Goal: Task Accomplishment & Management: Manage account settings

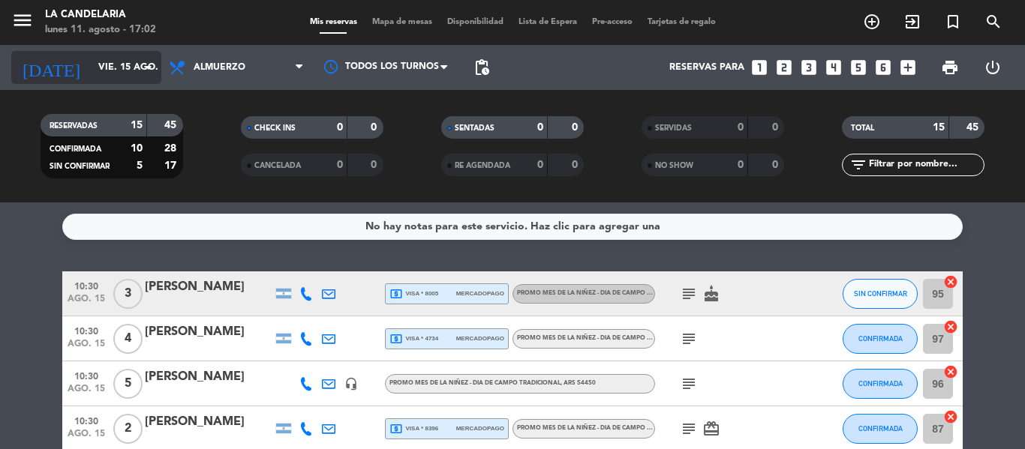
click at [124, 74] on input "vie. 15 ago." at bounding box center [154, 68] width 127 height 26
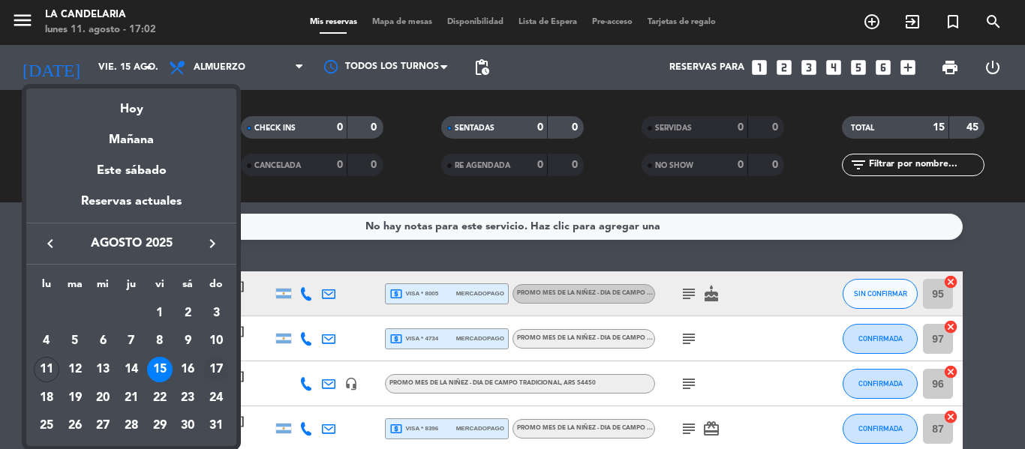
click at [211, 364] on div "17" at bounding box center [216, 370] width 26 height 26
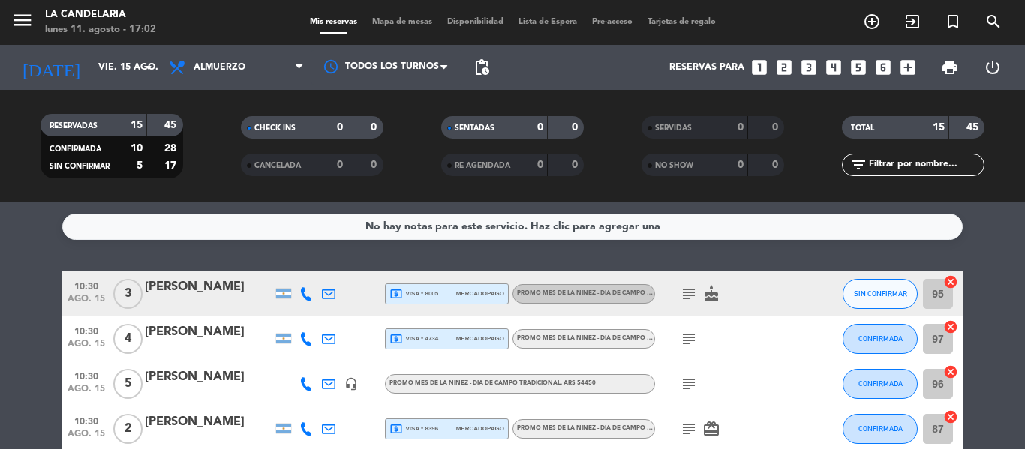
type input "dom. 17 ago."
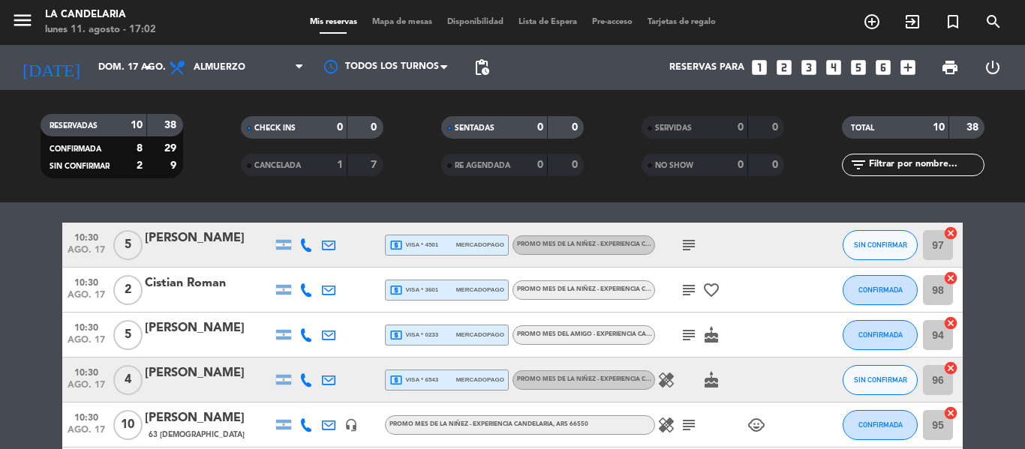
scroll to position [75, 0]
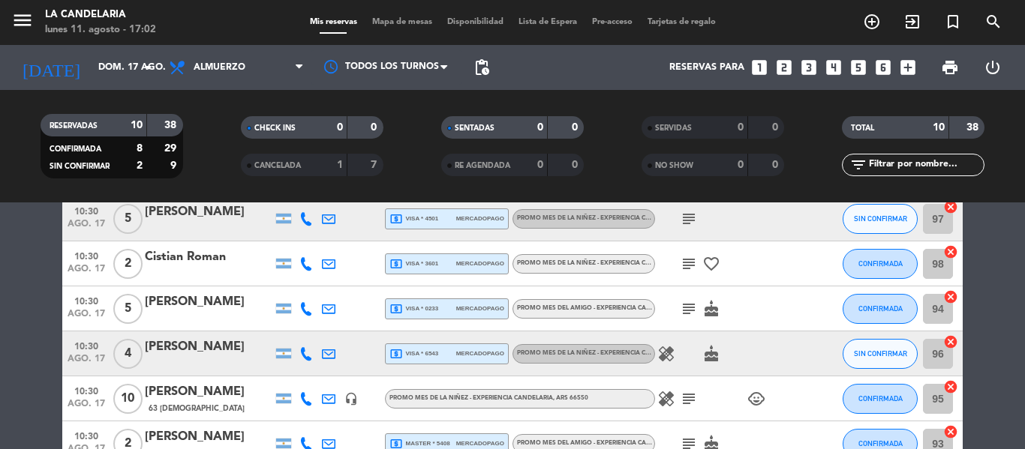
click at [159, 348] on div "Fiorella Toloza pardo" at bounding box center [209, 348] width 128 height 20
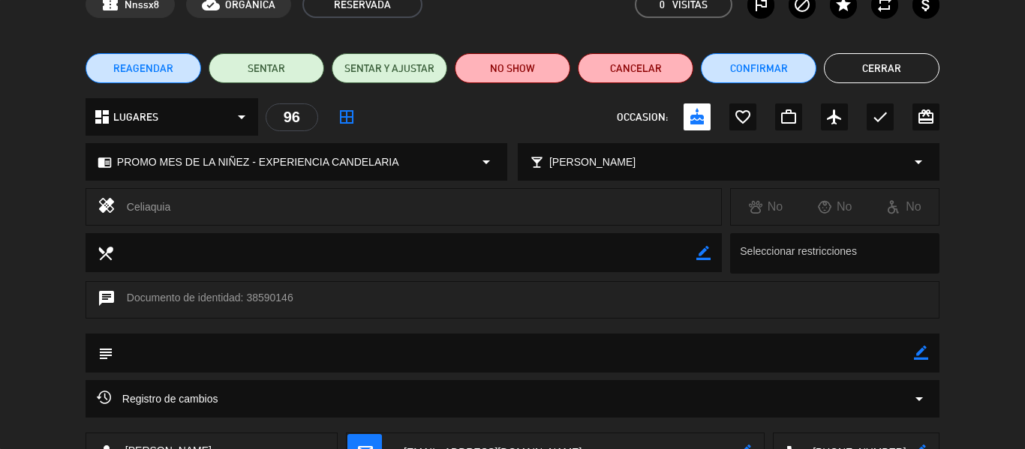
scroll to position [194, 0]
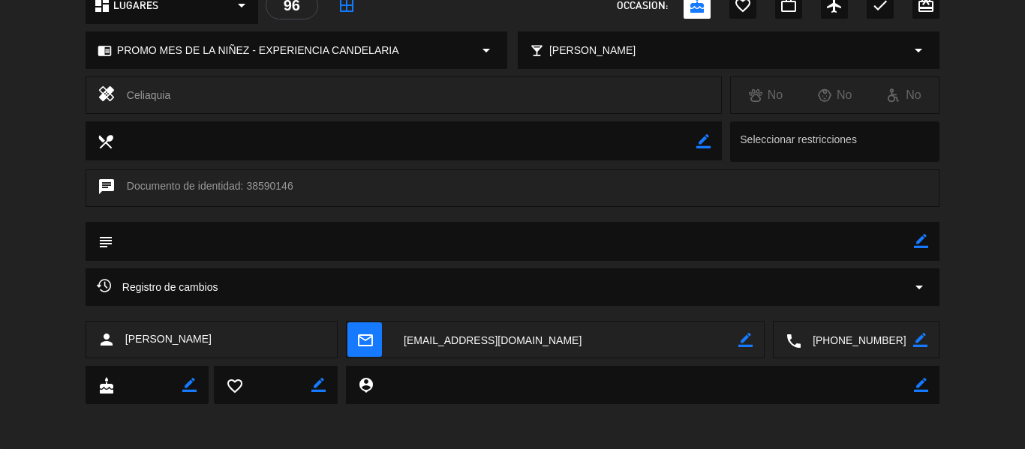
click at [570, 338] on textarea at bounding box center [565, 341] width 346 height 38
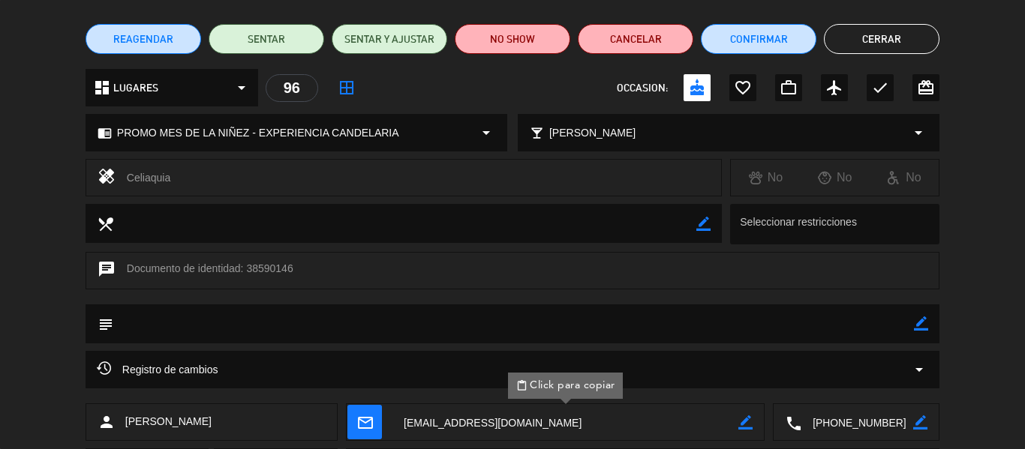
scroll to position [0, 0]
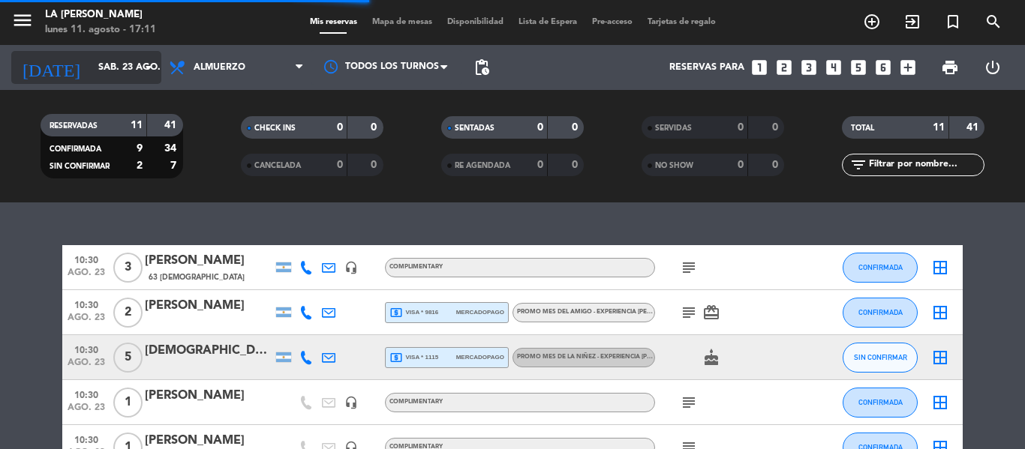
click at [125, 60] on input "sáb. 23 ago." at bounding box center [154, 68] width 127 height 26
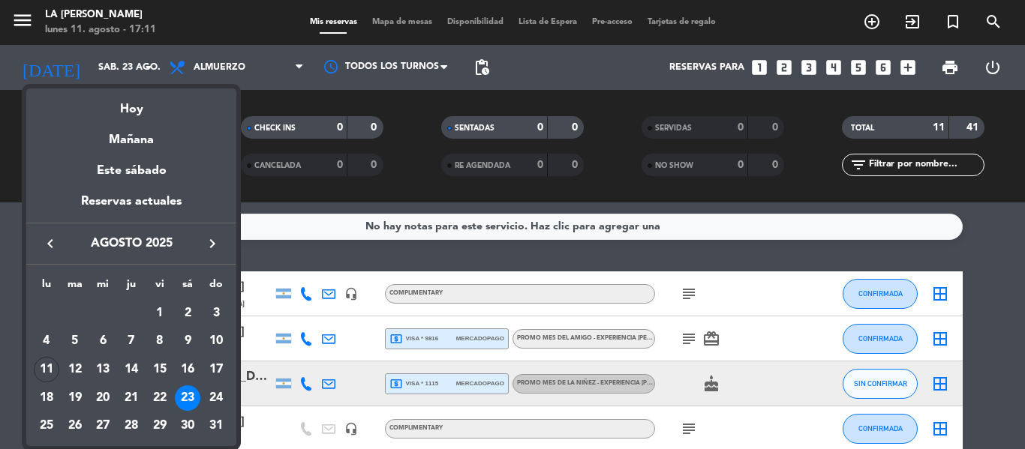
click at [189, 367] on div "16" at bounding box center [188, 370] width 26 height 26
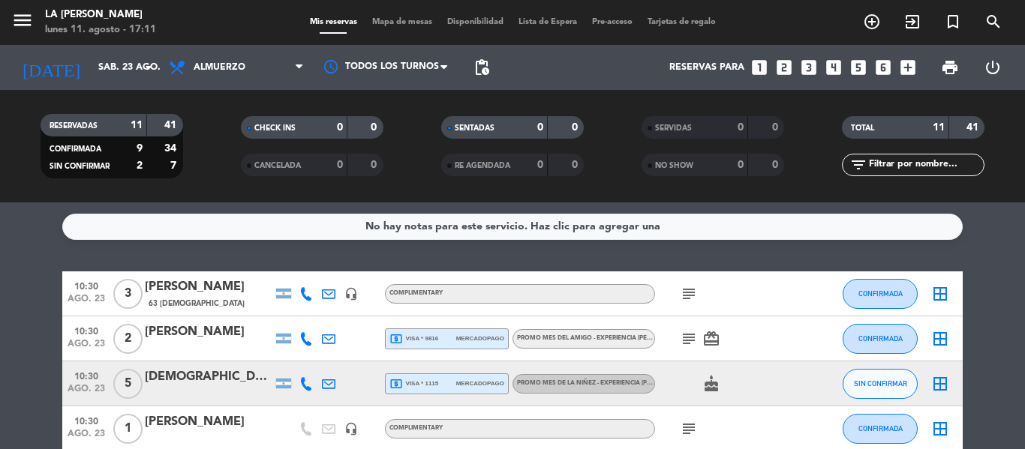
type input "sáb. 16 ago."
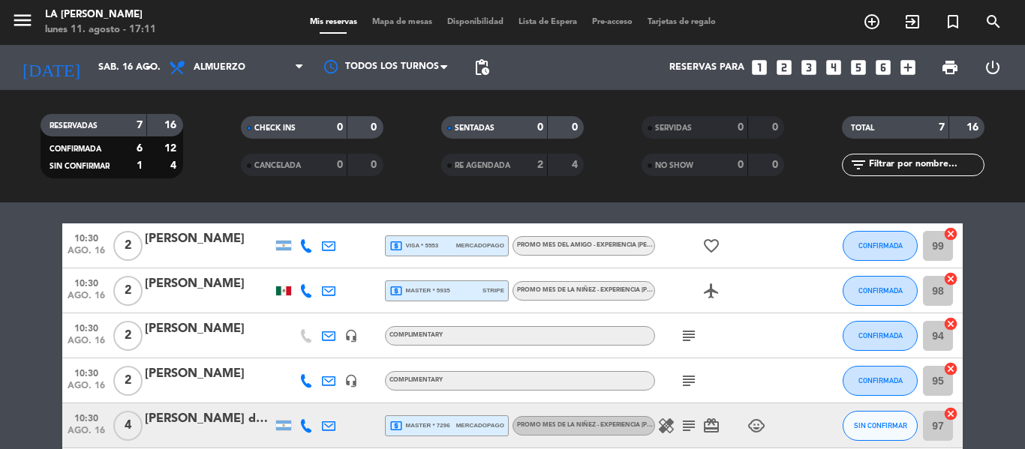
scroll to position [75, 0]
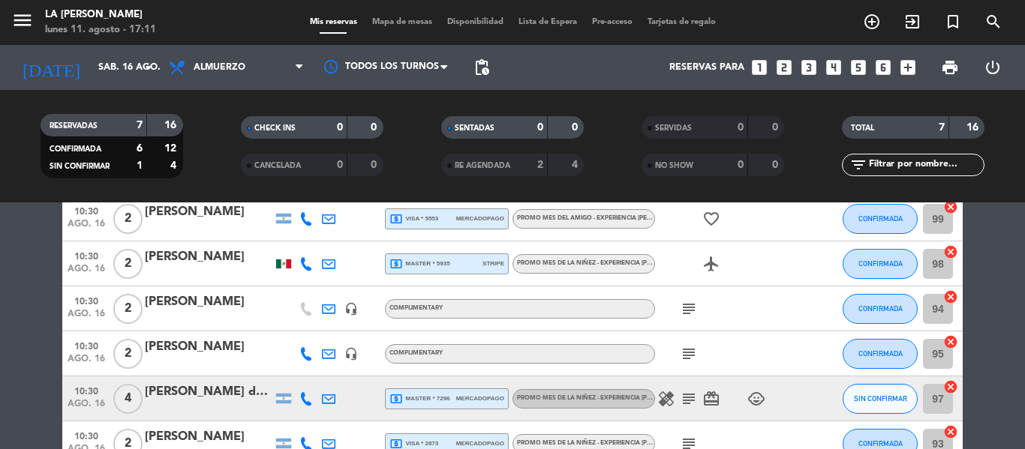
click at [190, 257] on div "Israel Mora" at bounding box center [209, 258] width 128 height 20
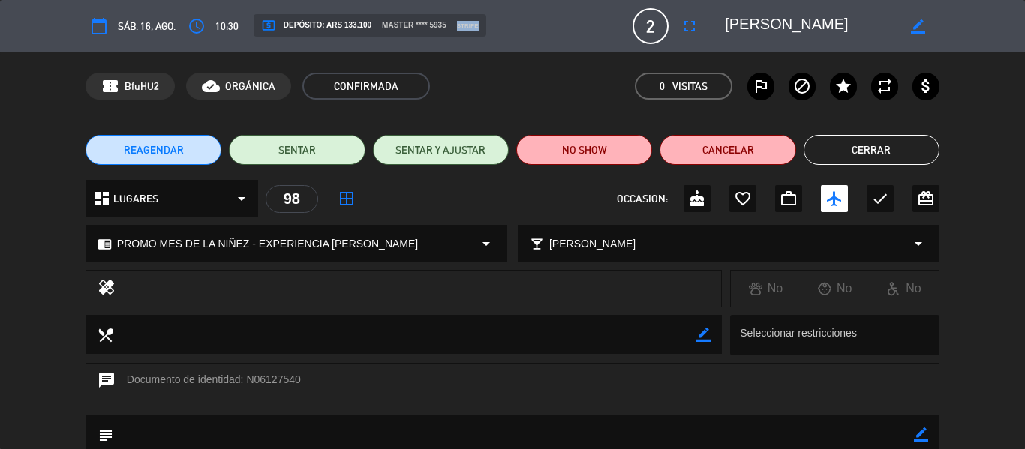
drag, startPoint x: 472, startPoint y: 27, endPoint x: 502, endPoint y: 39, distance: 32.3
click at [502, 39] on div "calendar_today sáb. 16, ago. access_time 10:30 local_atm Depósito: ARS 133.100 …" at bounding box center [513, 26] width 854 height 36
click at [533, 84] on div "confirmation_number BfuHU2 cloud_done ORGÁNICA CONFIRMADA 0 Visitas outlined_fl…" at bounding box center [513, 86] width 854 height 27
drag, startPoint x: 469, startPoint y: 27, endPoint x: 495, endPoint y: 29, distance: 26.4
click at [486, 29] on div "local_atm Depósito: ARS 133.100 master **** 5935 stripe" at bounding box center [370, 25] width 233 height 23
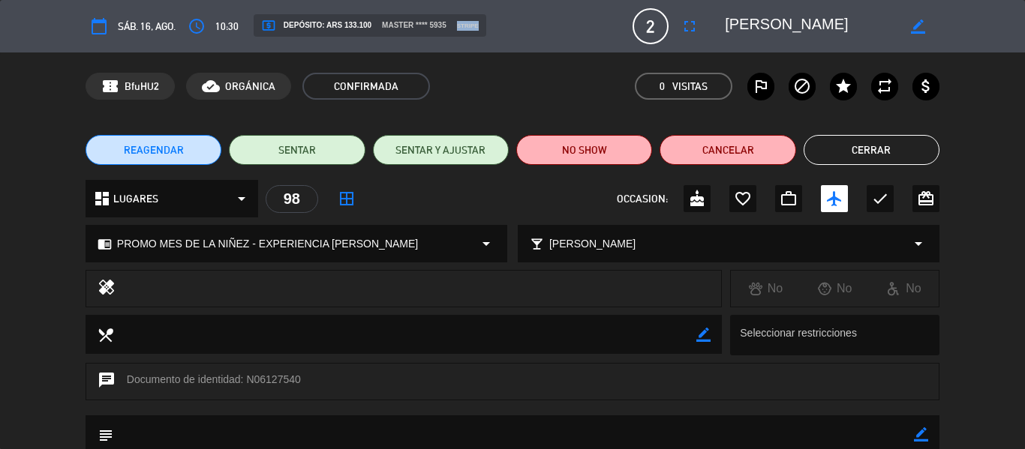
scroll to position [194, 0]
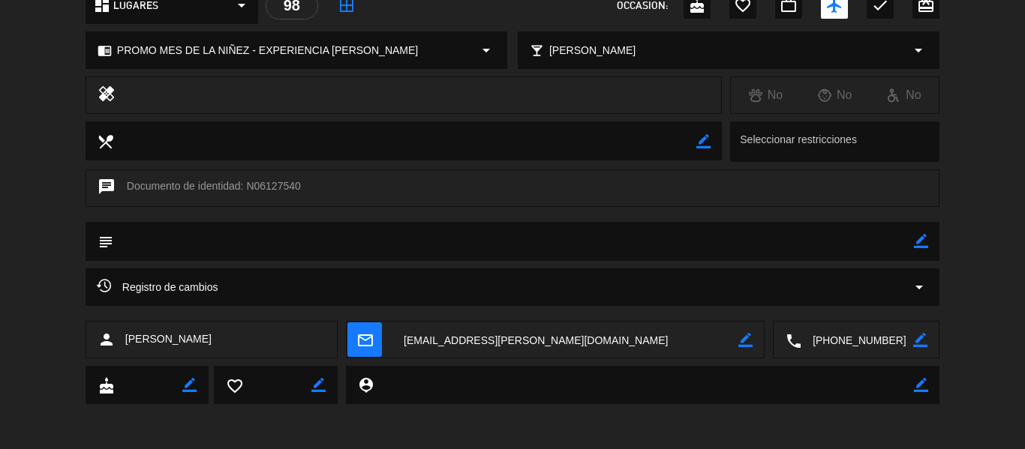
click at [503, 336] on textarea at bounding box center [565, 341] width 346 height 38
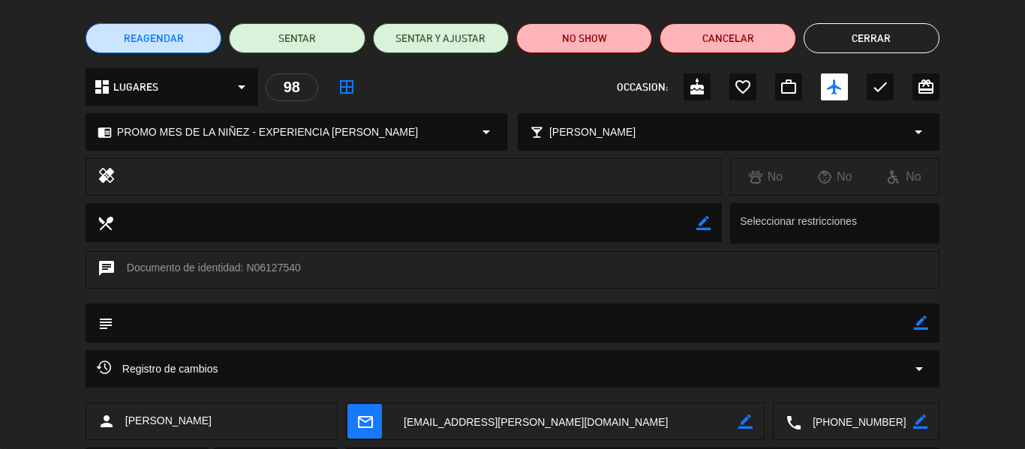
scroll to position [0, 0]
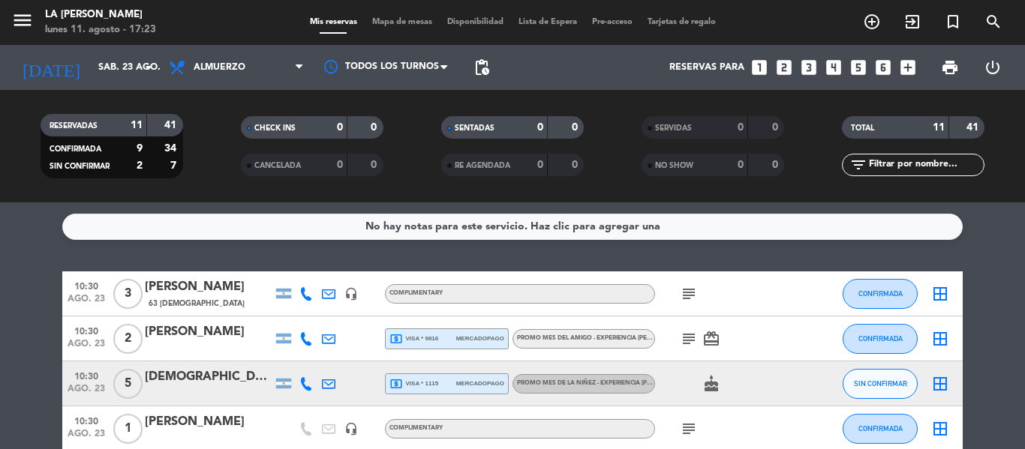
scroll to position [367, 0]
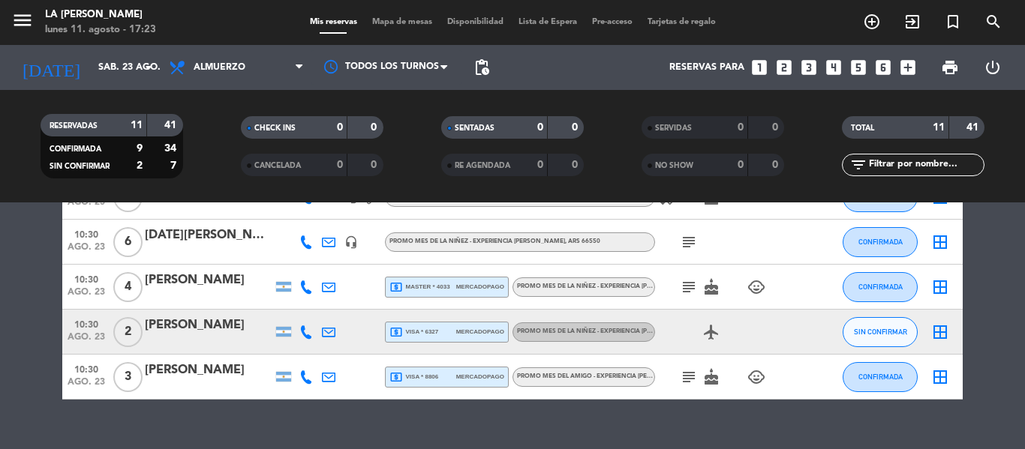
click at [175, 324] on div "[PERSON_NAME]" at bounding box center [209, 326] width 128 height 20
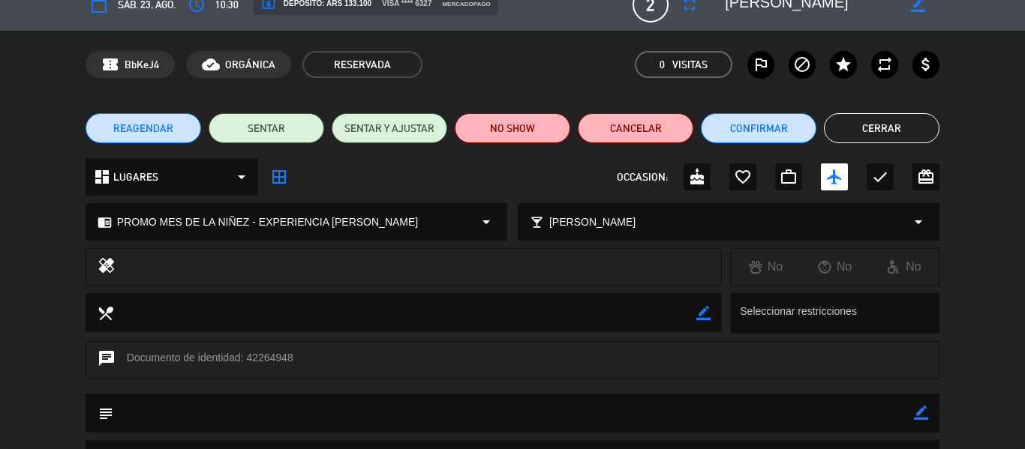
scroll to position [0, 0]
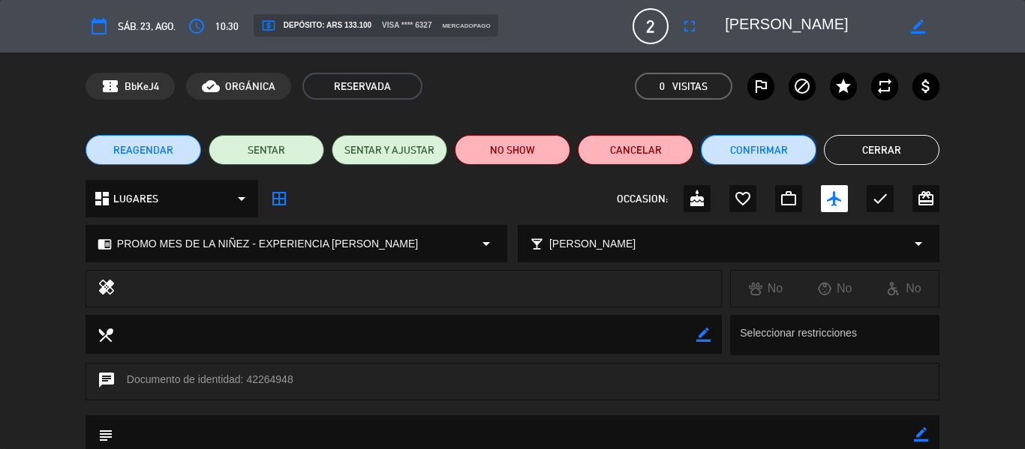
click at [761, 149] on button "Confirmar" at bounding box center [759, 150] width 116 height 30
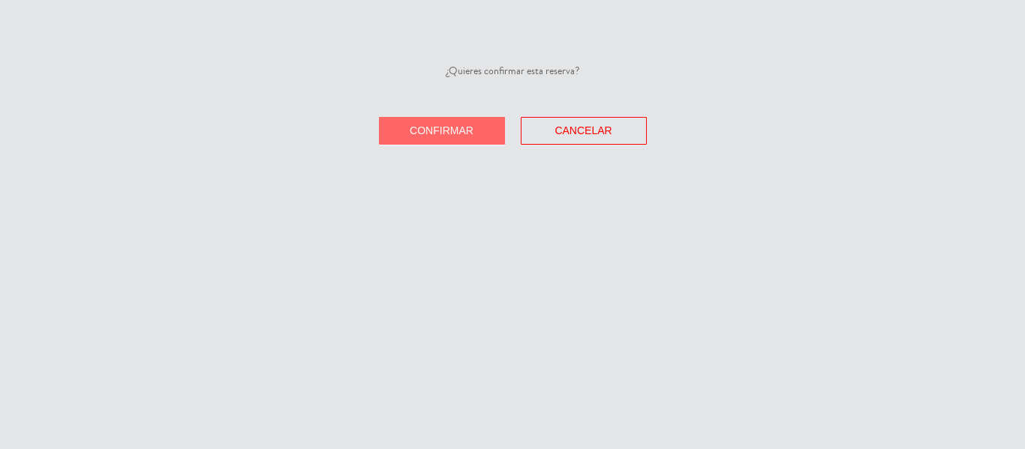
click at [482, 143] on button "Confirmar" at bounding box center [442, 131] width 126 height 28
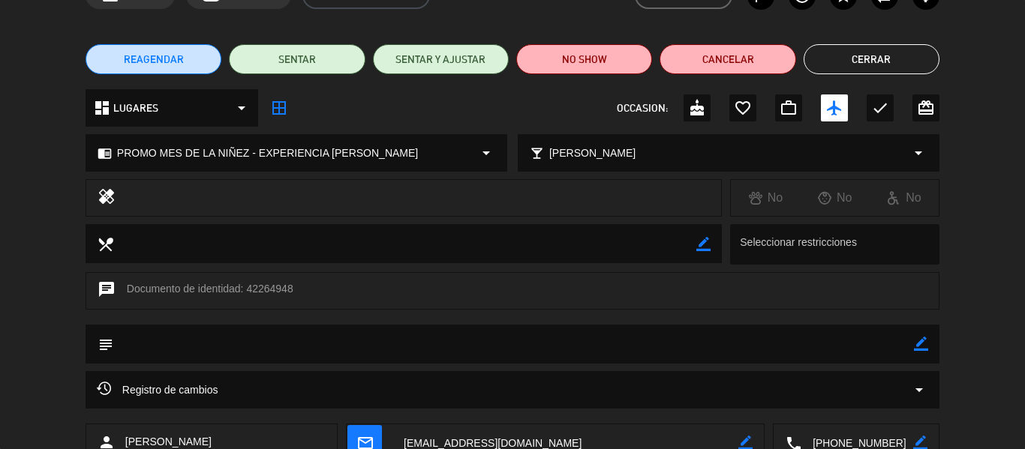
scroll to position [194, 0]
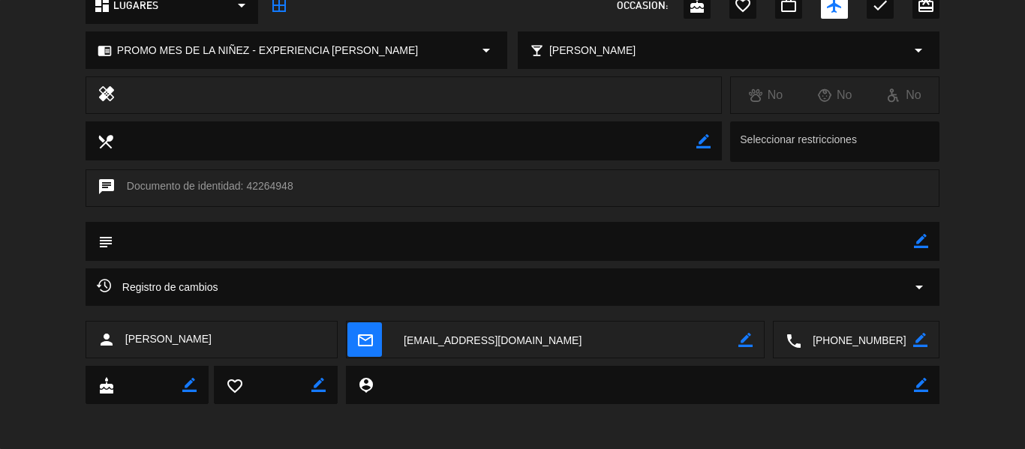
click at [540, 335] on textarea at bounding box center [565, 341] width 346 height 38
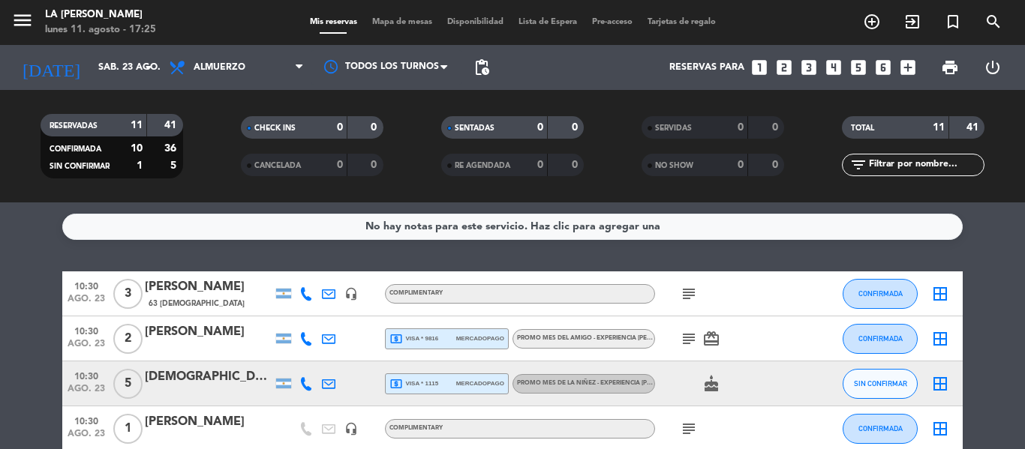
click at [215, 380] on div "[DEMOGRAPHIC_DATA][PERSON_NAME]" at bounding box center [209, 378] width 128 height 20
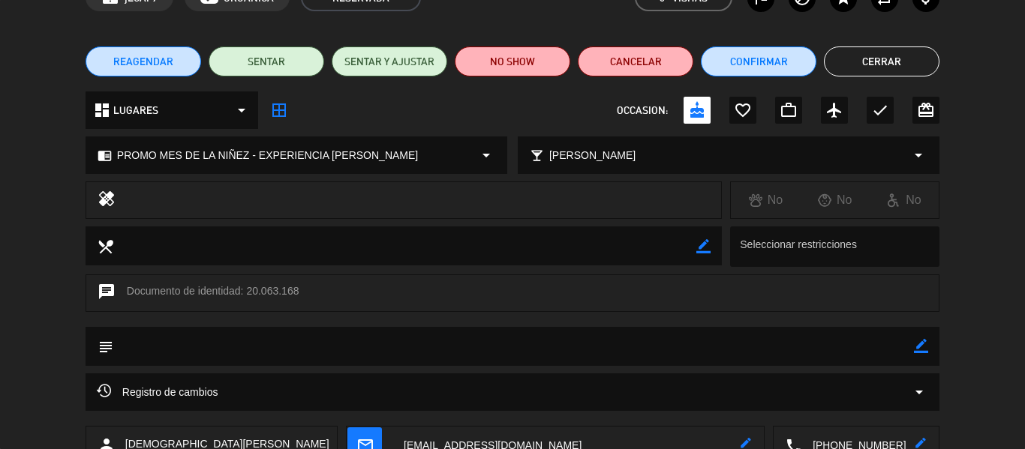
scroll to position [194, 0]
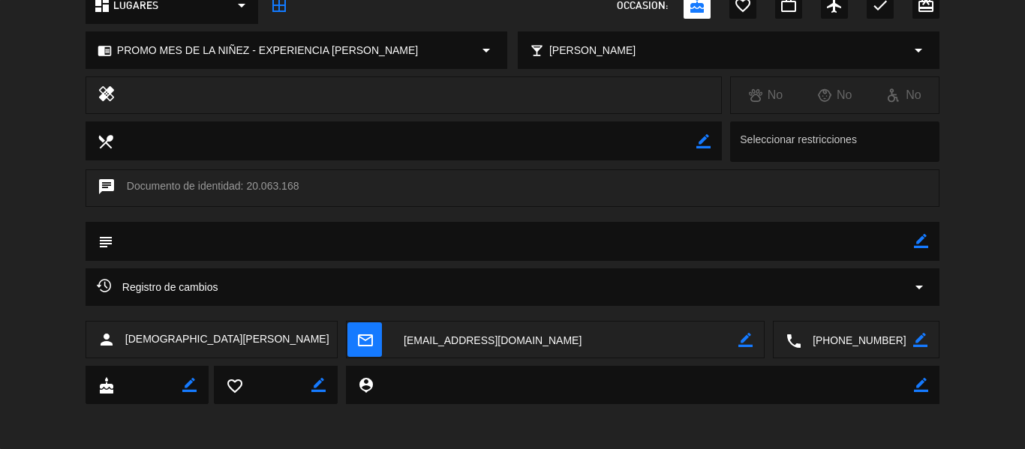
drag, startPoint x: 492, startPoint y: 333, endPoint x: 461, endPoint y: 287, distance: 56.2
click at [491, 333] on textarea at bounding box center [565, 341] width 346 height 38
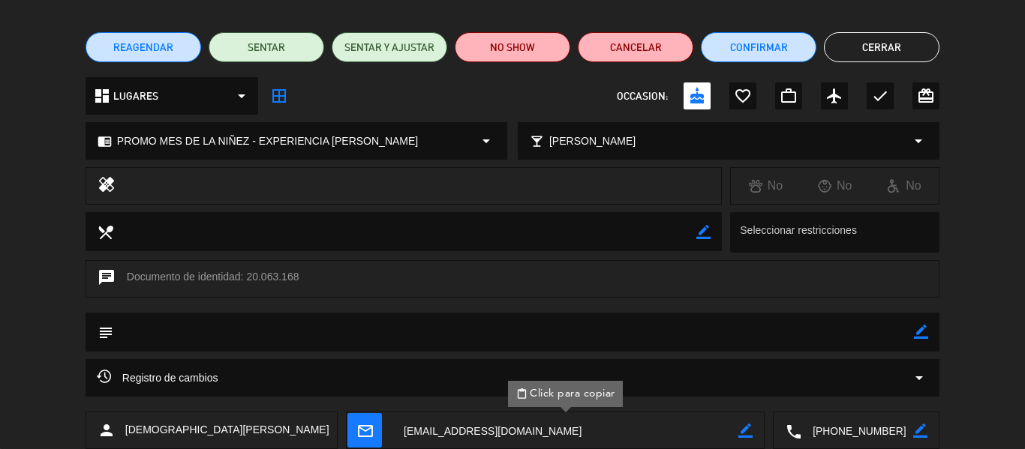
scroll to position [0, 0]
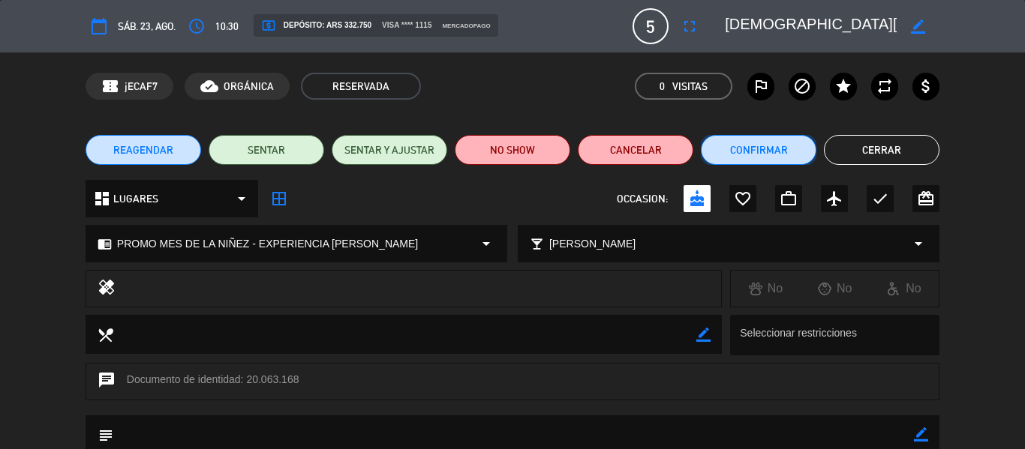
click at [741, 146] on button "Confirmar" at bounding box center [759, 150] width 116 height 30
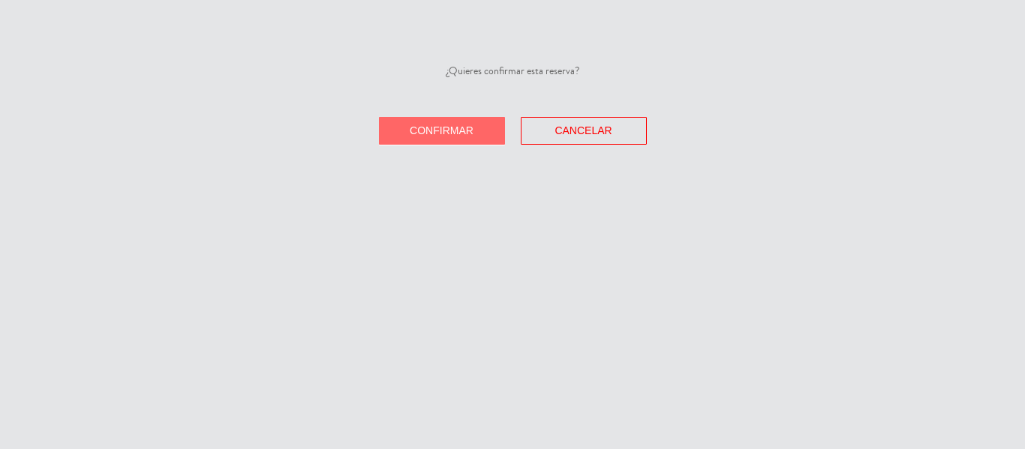
click at [436, 127] on span "Confirmar" at bounding box center [442, 131] width 64 height 12
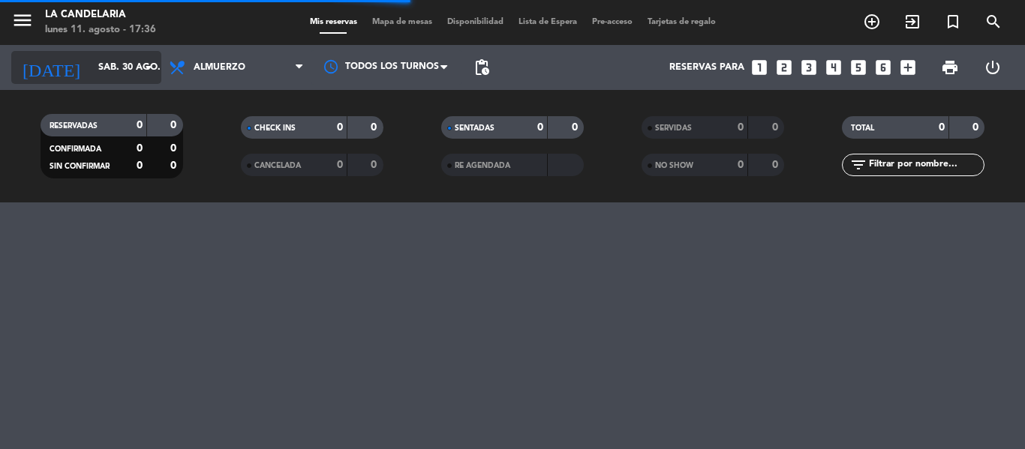
click at [116, 60] on input "sáb. 30 ago." at bounding box center [154, 68] width 127 height 26
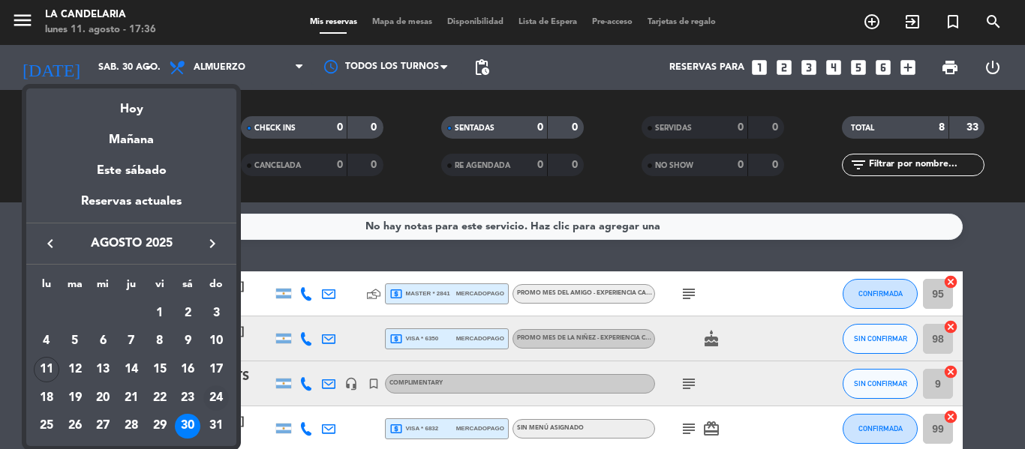
click at [204, 394] on div "24" at bounding box center [216, 399] width 26 height 26
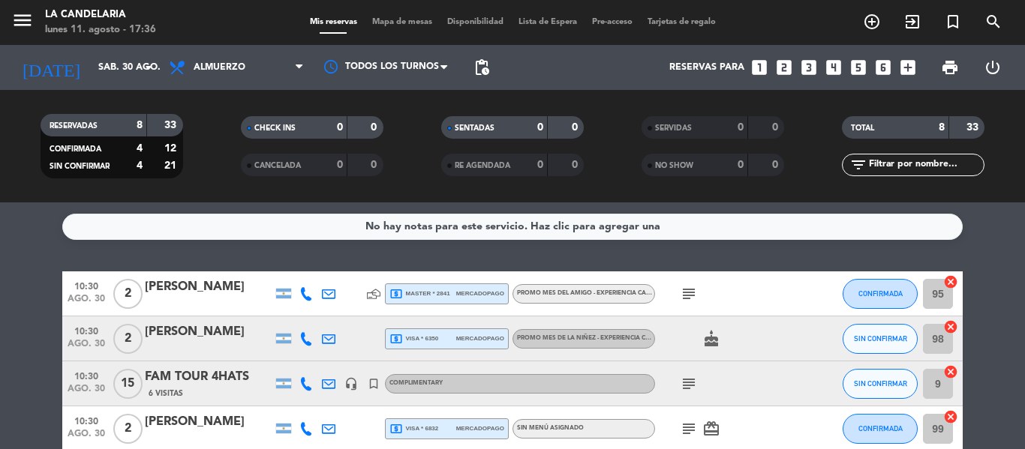
type input "dom. 24 ago."
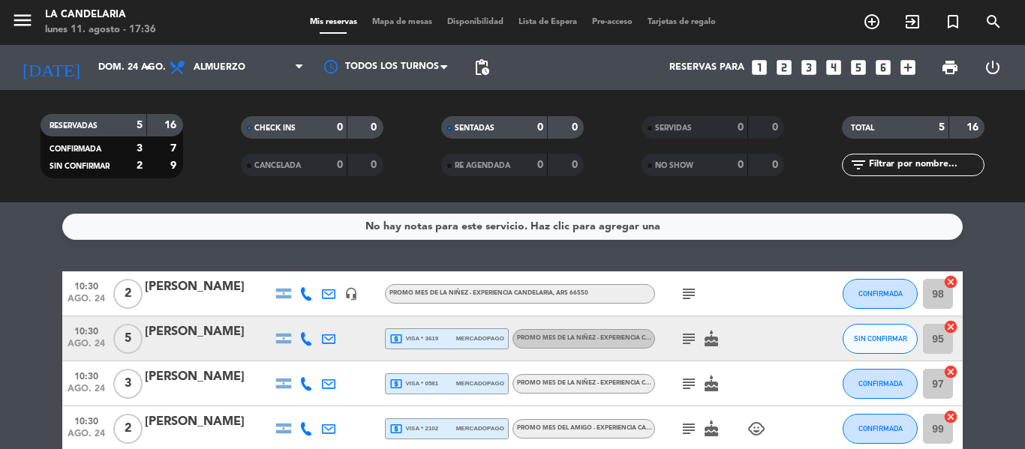
click at [152, 338] on div "[PERSON_NAME]" at bounding box center [209, 333] width 128 height 20
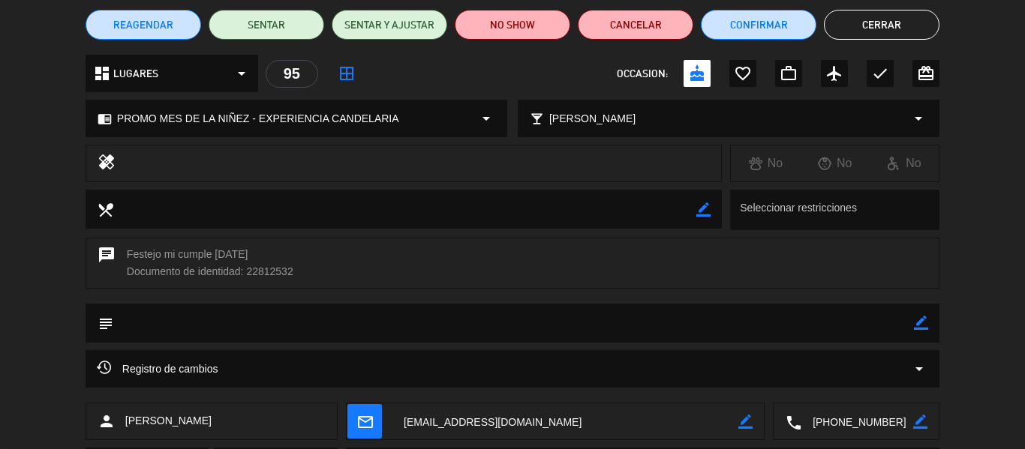
scroll to position [207, 0]
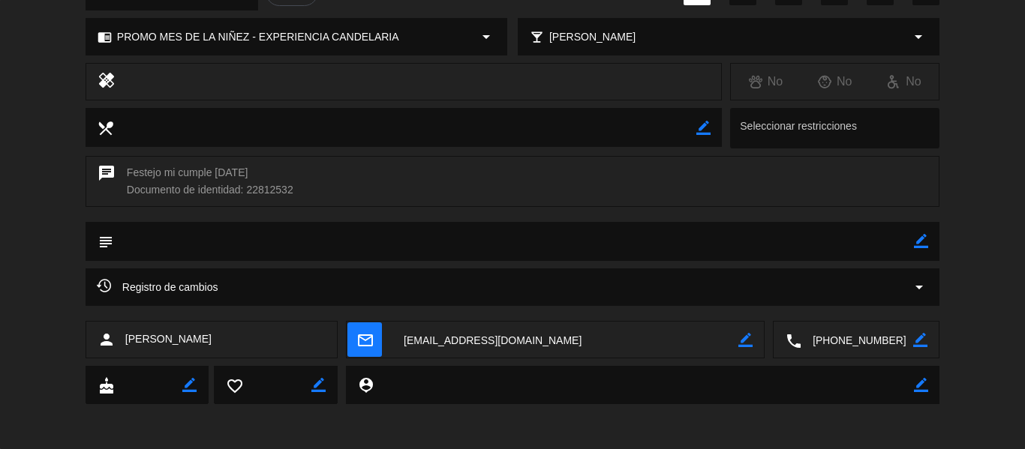
click at [507, 344] on textarea at bounding box center [565, 341] width 346 height 38
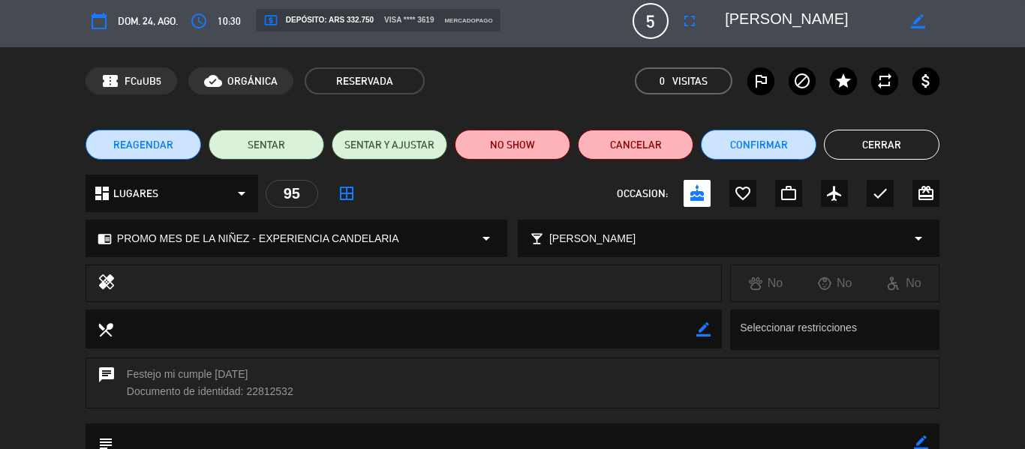
scroll to position [0, 0]
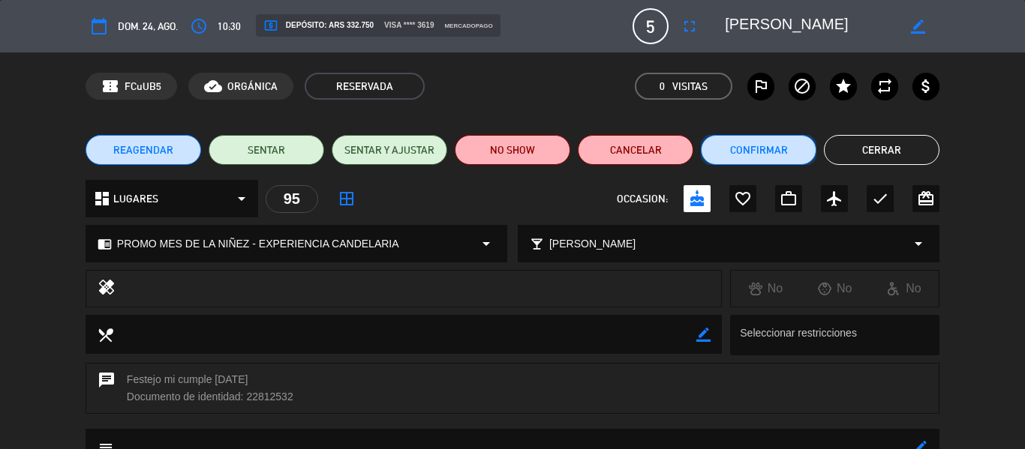
click at [752, 139] on button "Confirmar" at bounding box center [759, 150] width 116 height 30
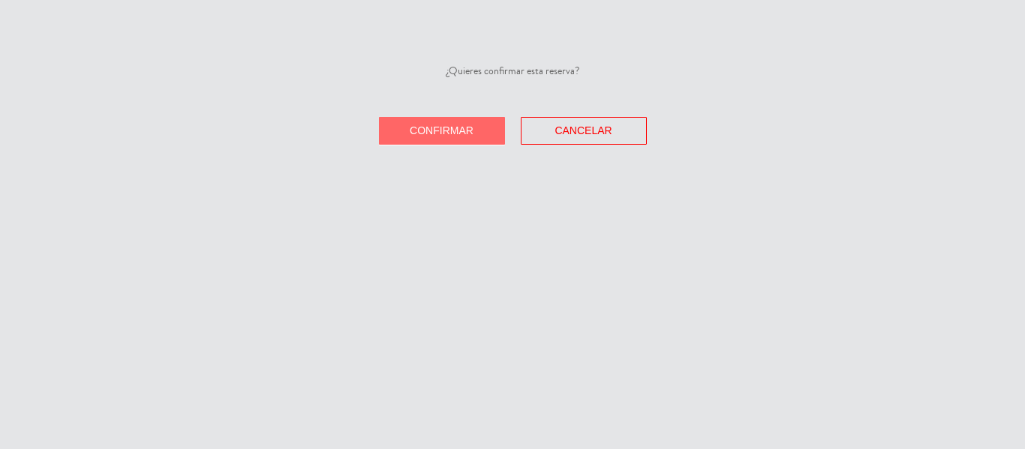
click at [471, 133] on span "Confirmar" at bounding box center [442, 131] width 64 height 12
